Goal: Information Seeking & Learning: Learn about a topic

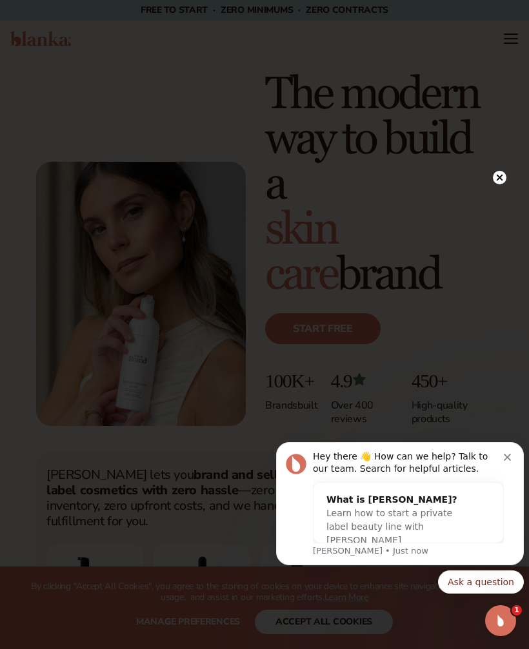
click at [507, 452] on button "Dismiss notification" at bounding box center [508, 456] width 10 height 10
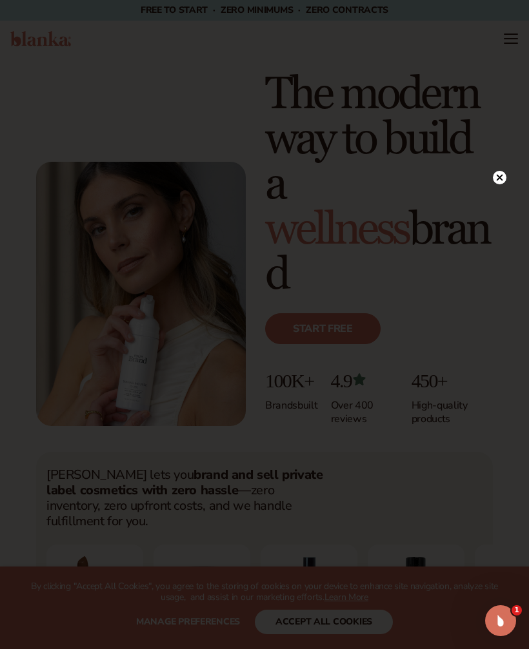
click at [500, 177] on circle at bounding box center [499, 178] width 14 height 14
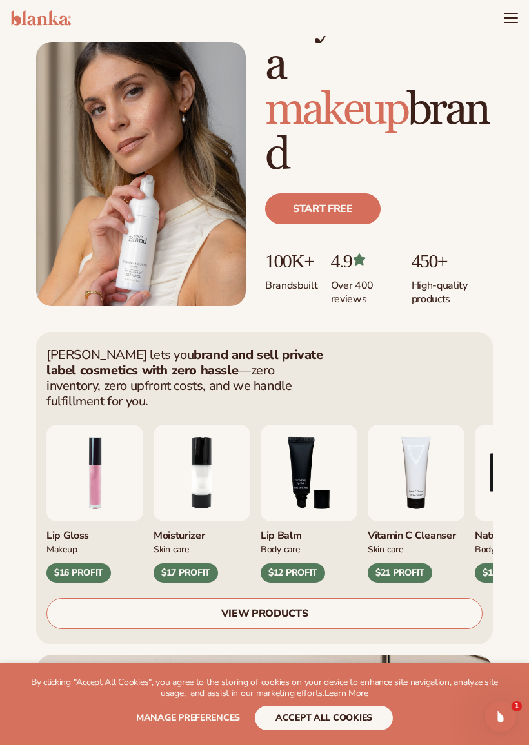
scroll to position [115, 0]
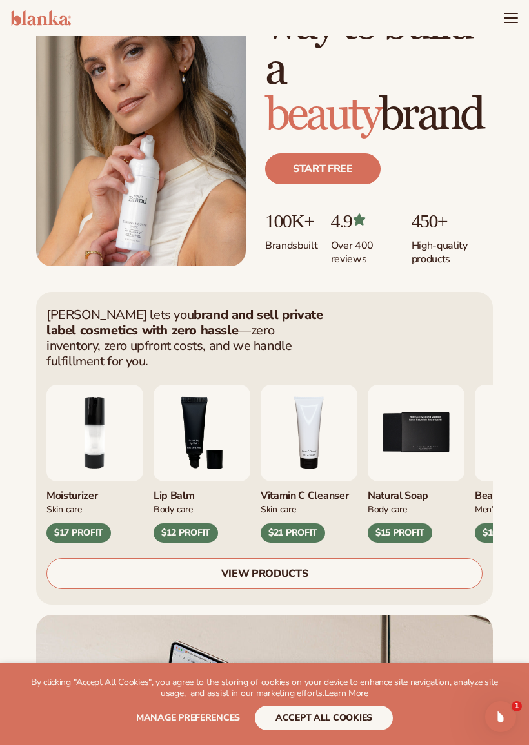
click at [345, 218] on p "4.9" at bounding box center [365, 220] width 68 height 21
click at [315, 558] on link "VIEW PRODUCTS" at bounding box center [264, 573] width 436 height 31
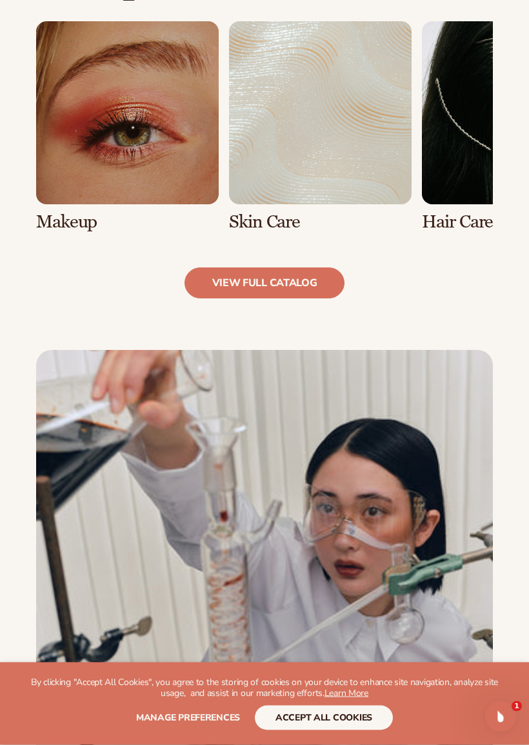
scroll to position [937, 0]
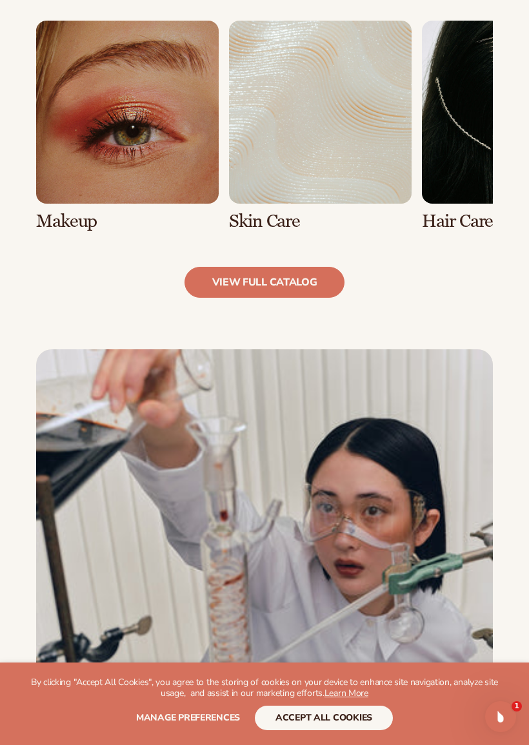
click at [219, 282] on link "view full catalog" at bounding box center [264, 282] width 161 height 31
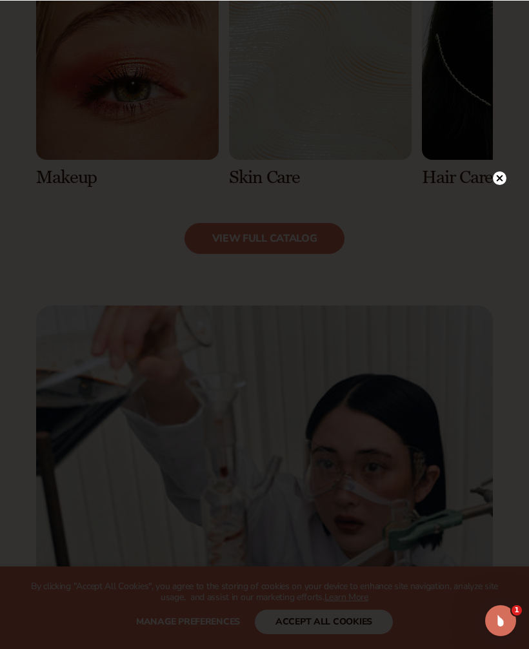
scroll to position [981, 0]
